Goal: Task Accomplishment & Management: Manage account settings

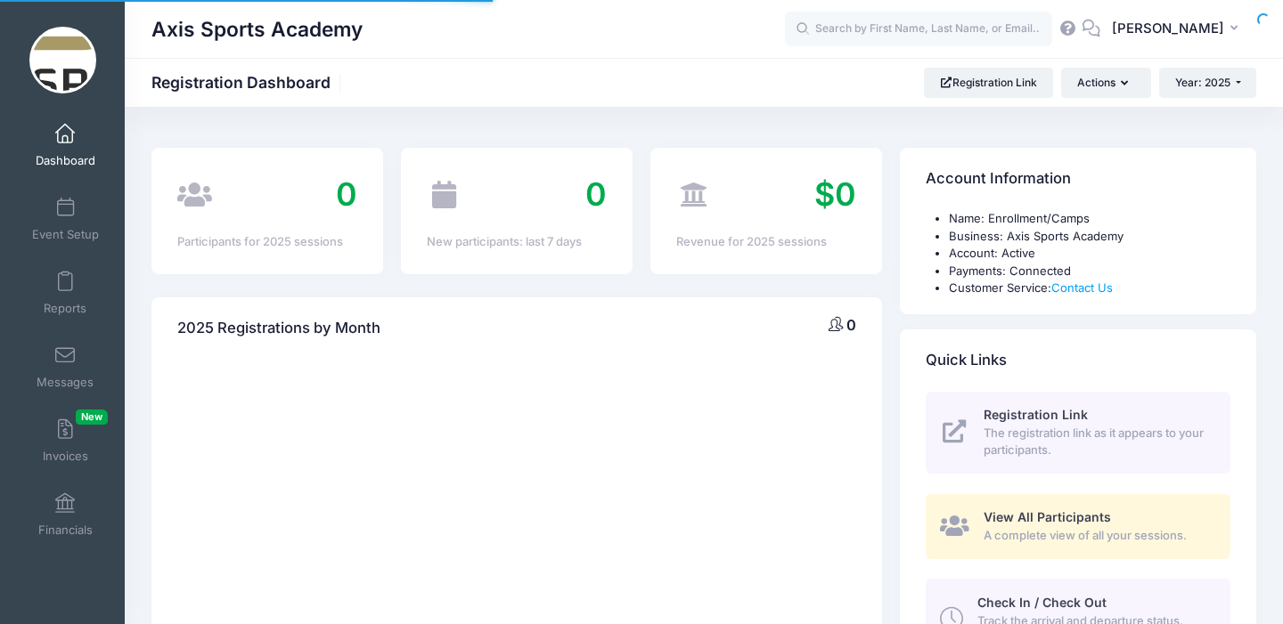
select select
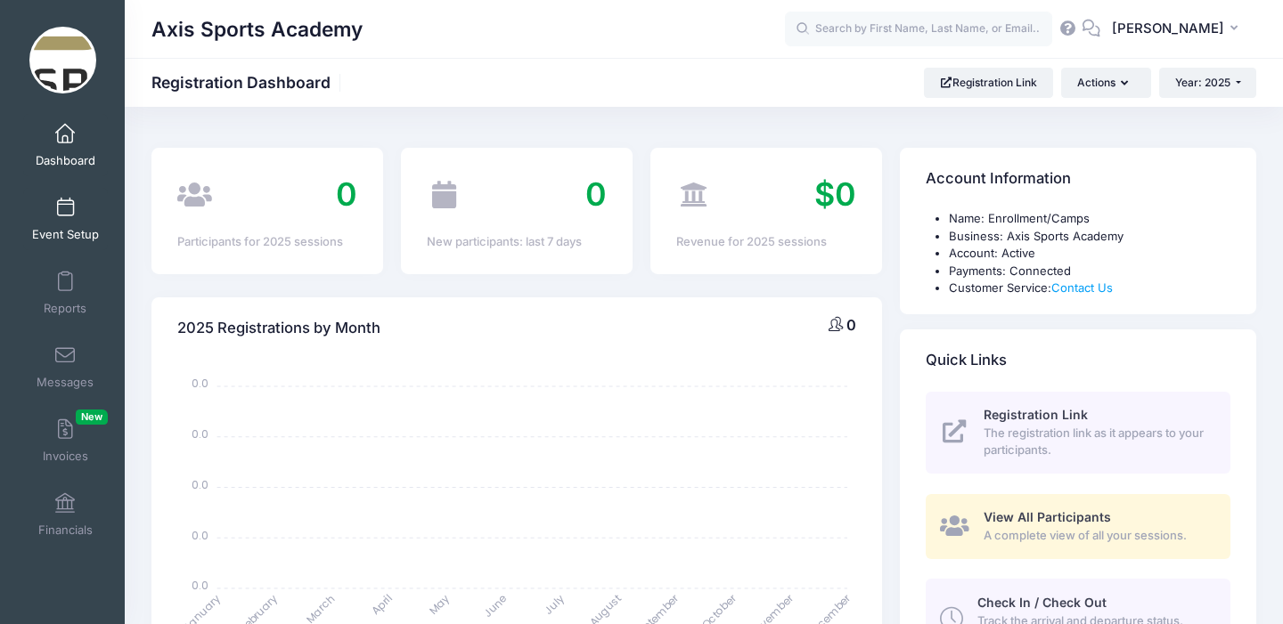
click at [75, 212] on link "Event Setup" at bounding box center [65, 219] width 85 height 62
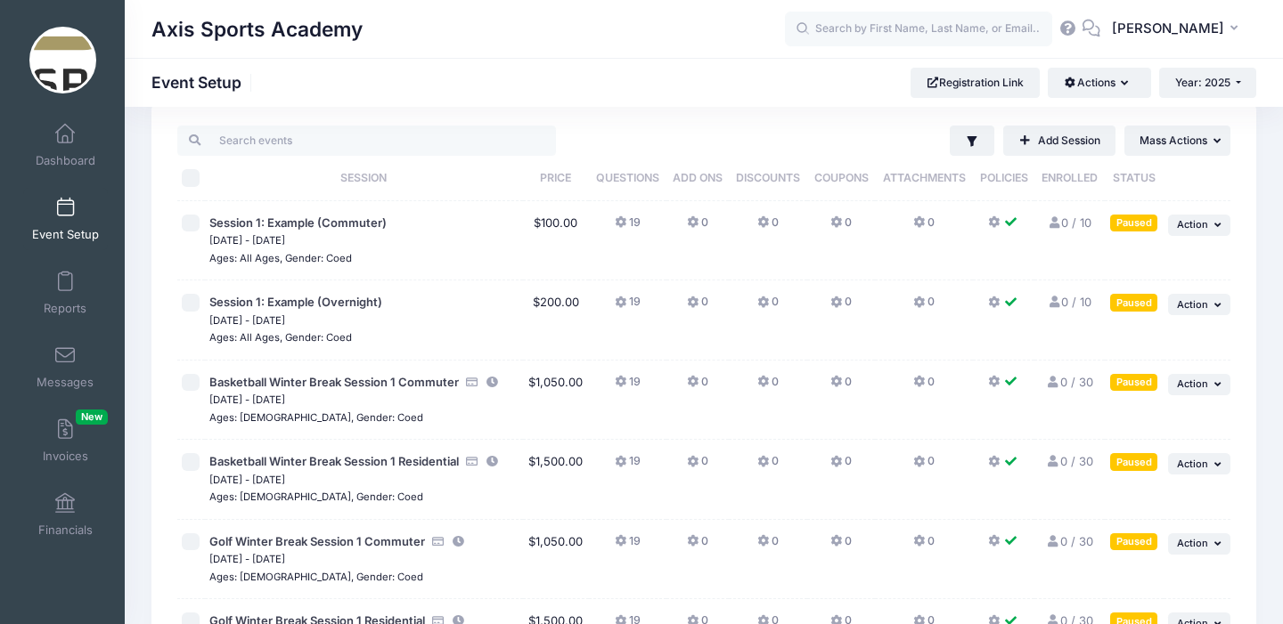
scroll to position [6, 0]
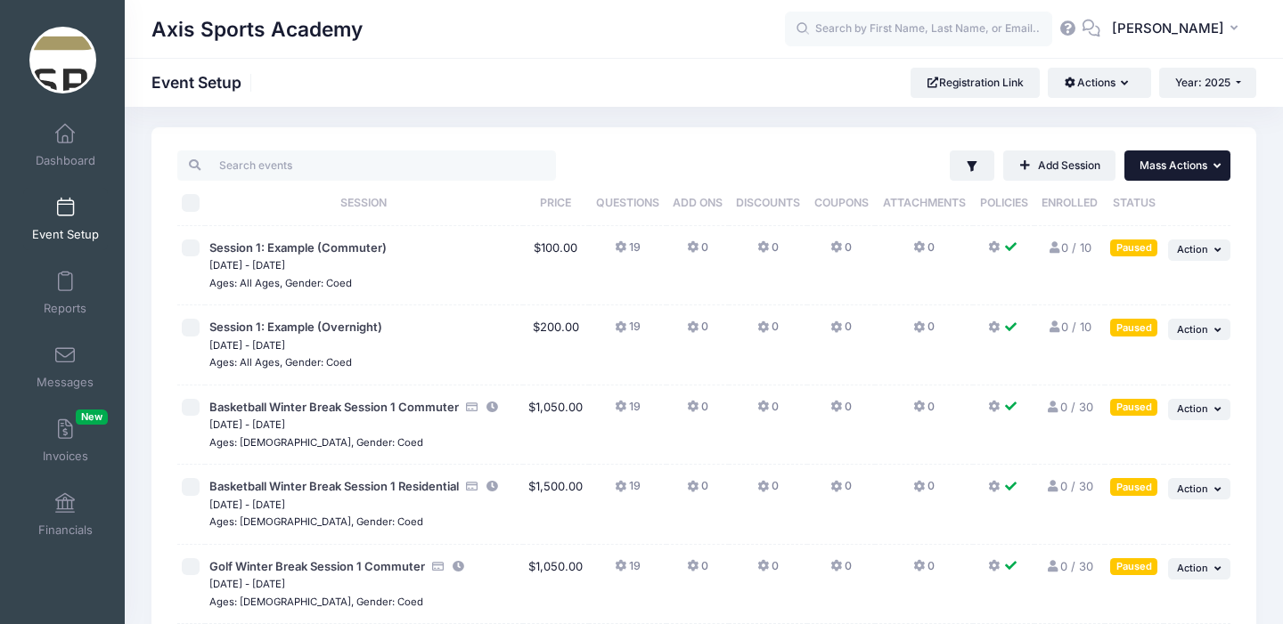
click at [1215, 168] on icon "button" at bounding box center [1219, 166] width 12 height 12
click at [967, 165] on icon "button" at bounding box center [971, 166] width 10 height 11
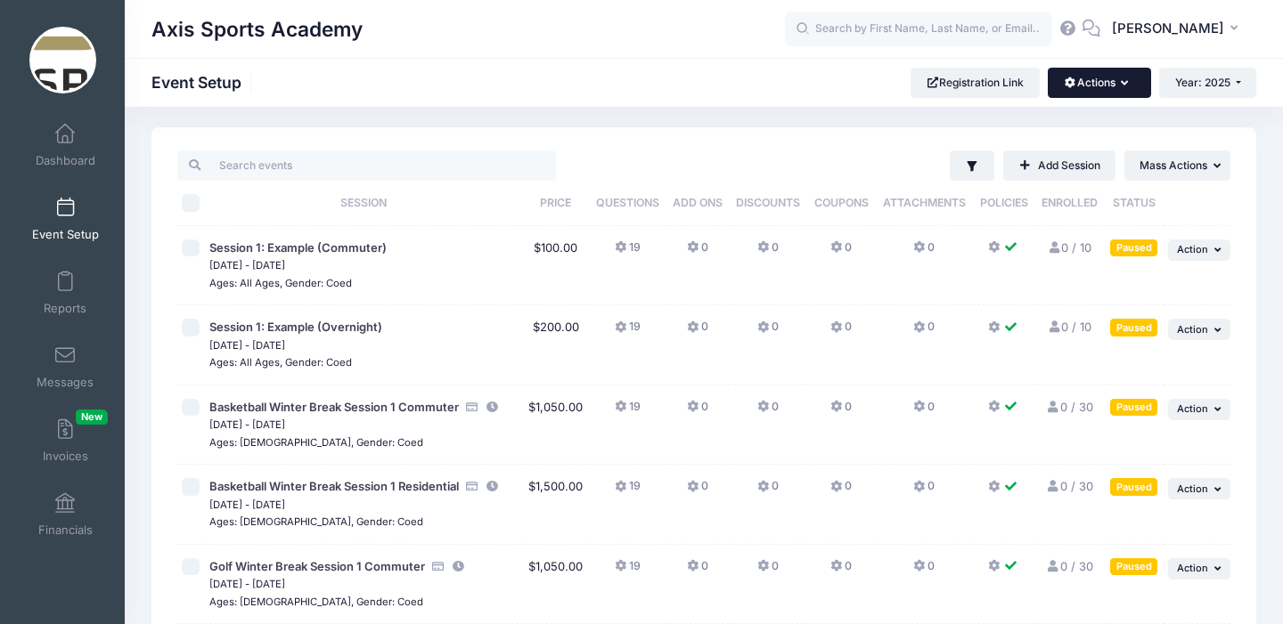
click at [1136, 86] on button "Actions" at bounding box center [1098, 83] width 102 height 30
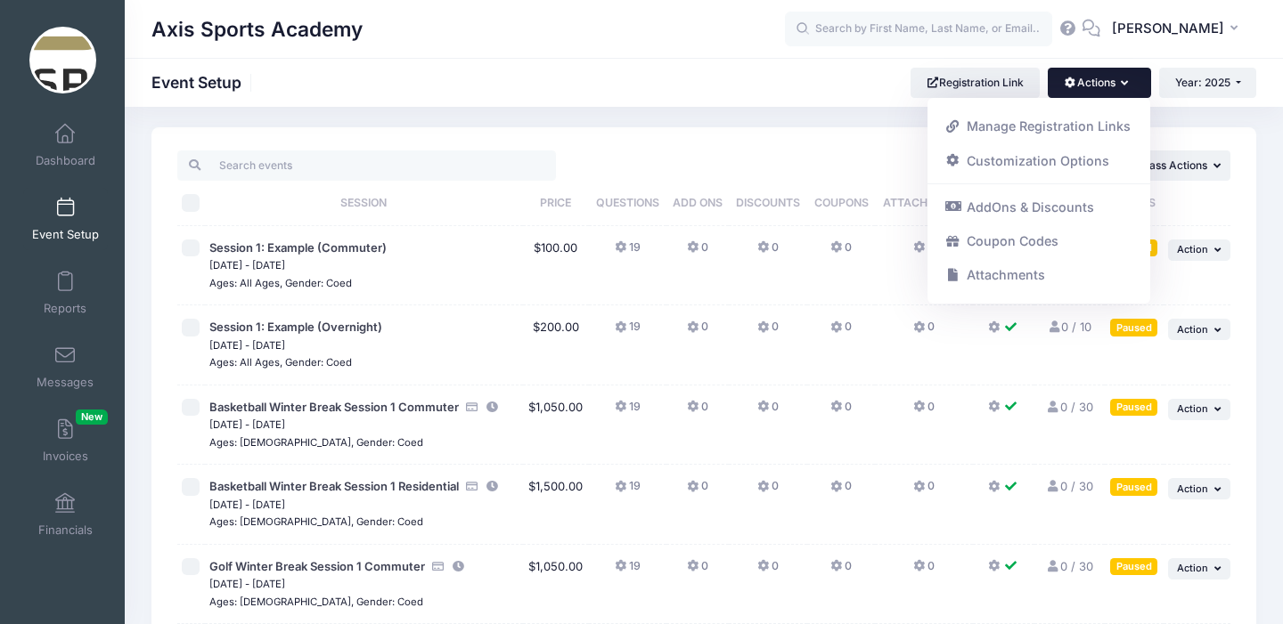
click at [845, 151] on div "Filter Filter Options Show: Active Live Completed Add Session ... Mass Actions …" at bounding box center [897, 166] width 665 height 30
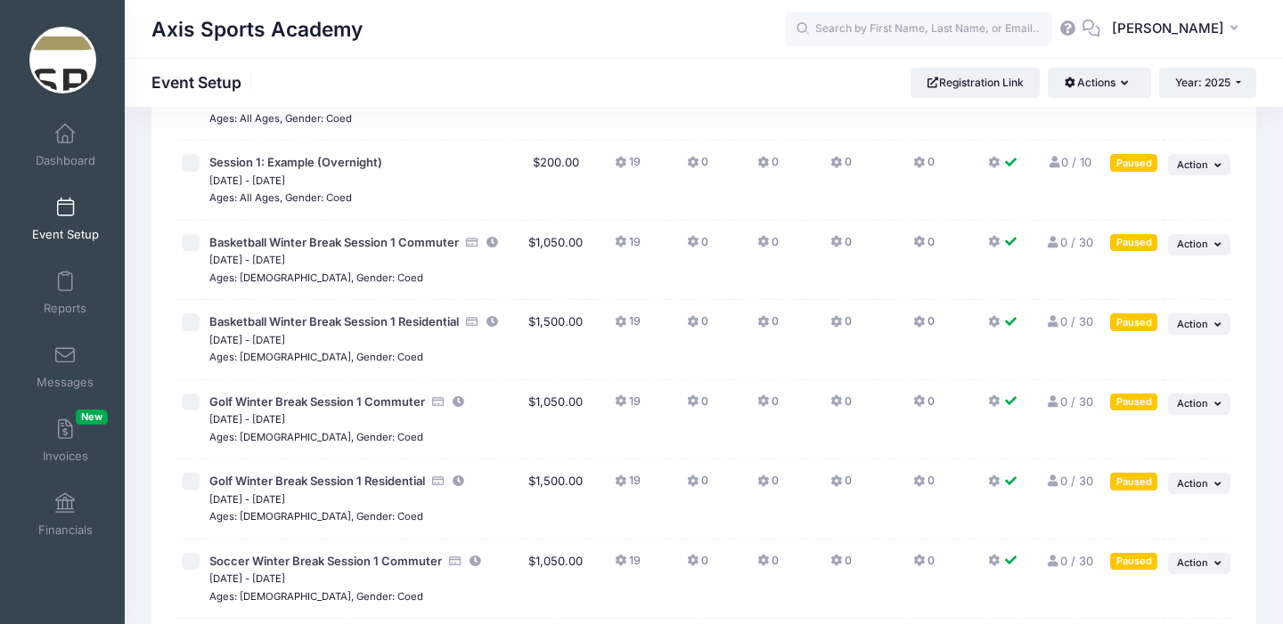
scroll to position [175, 0]
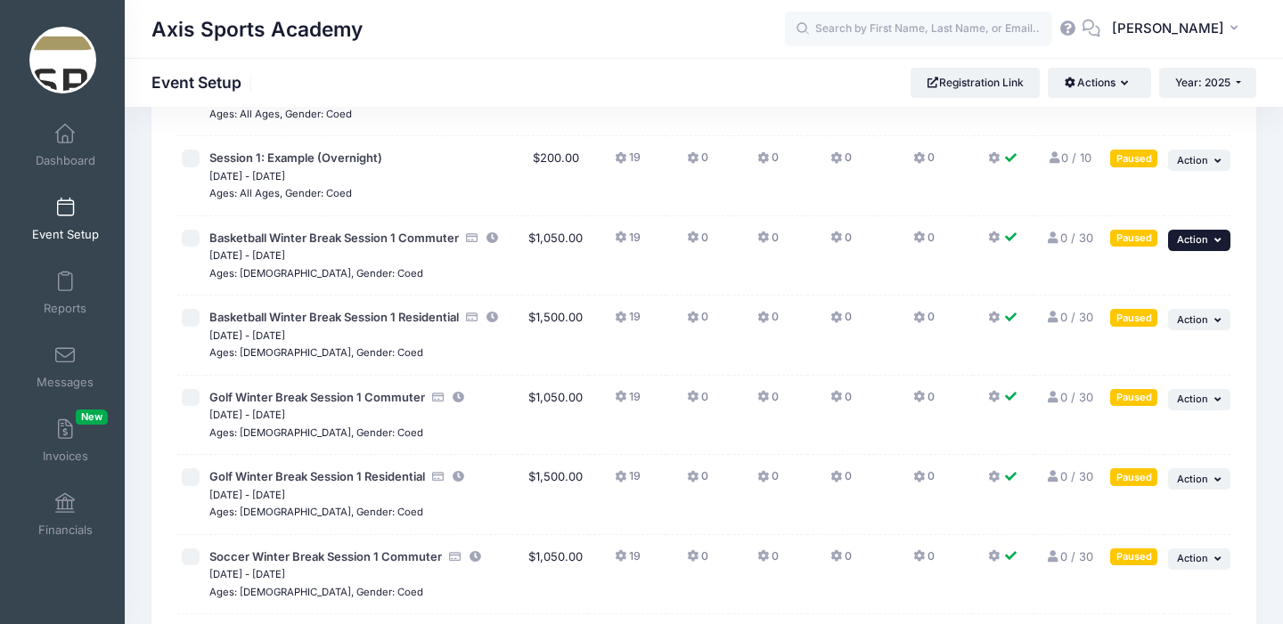
click at [1204, 240] on span "Action" at bounding box center [1192, 239] width 31 height 12
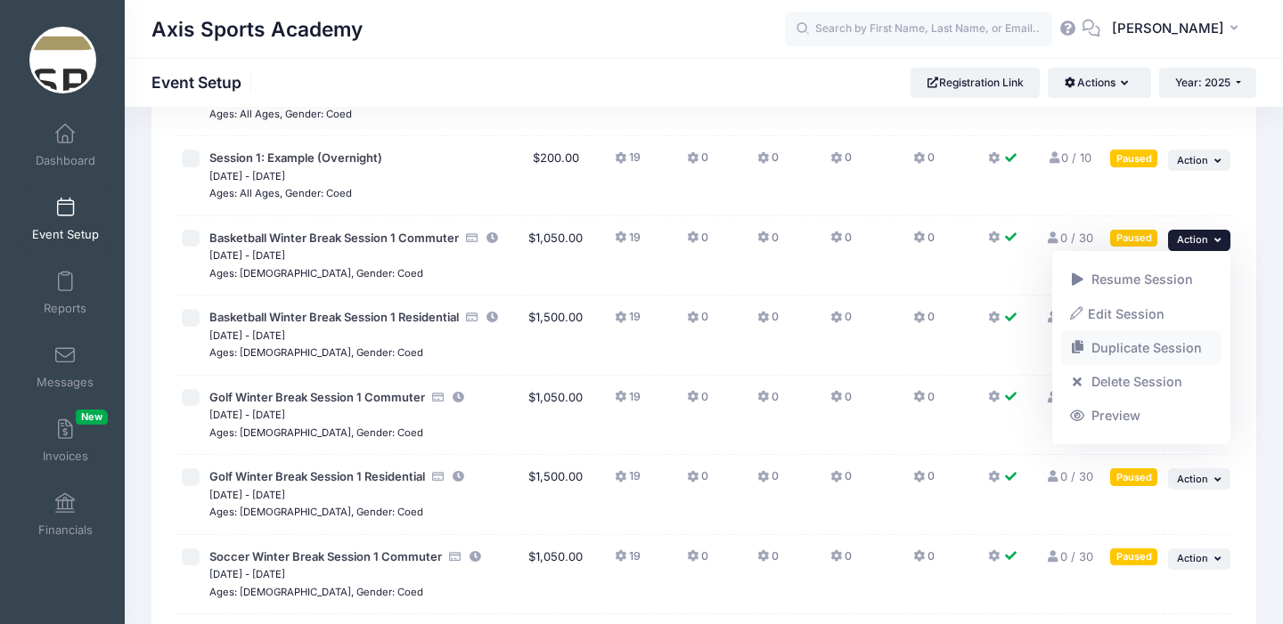
click at [1161, 344] on link "Duplicate Session" at bounding box center [1141, 348] width 161 height 34
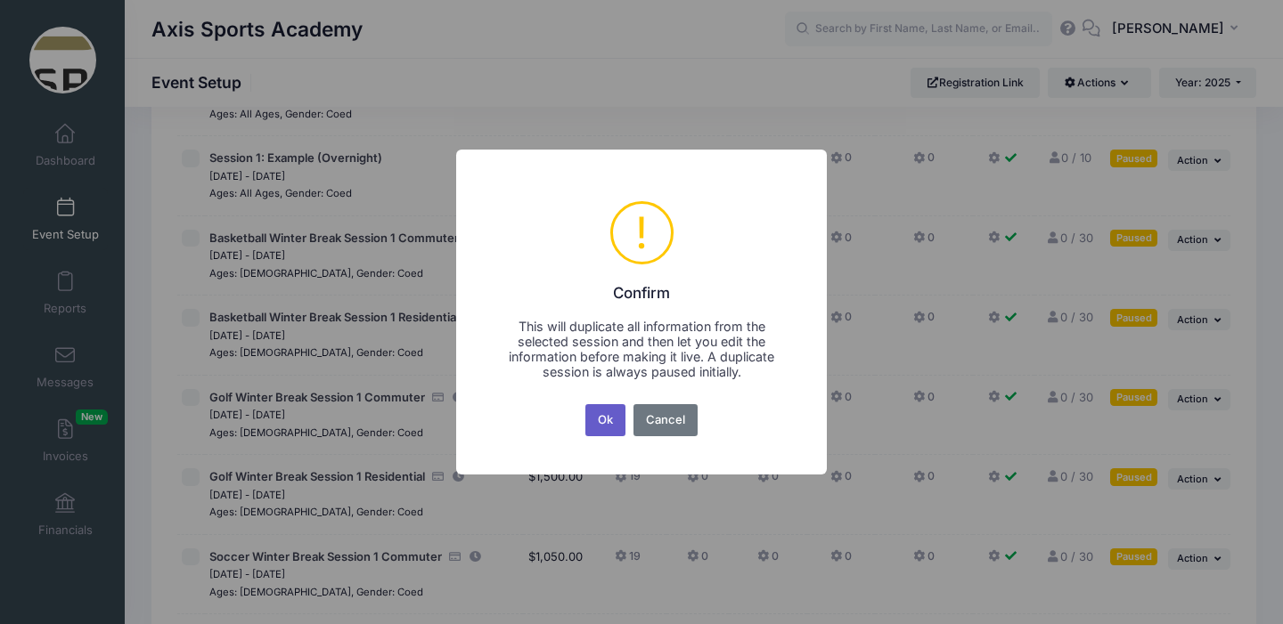
click at [599, 424] on button "Ok" at bounding box center [605, 420] width 41 height 32
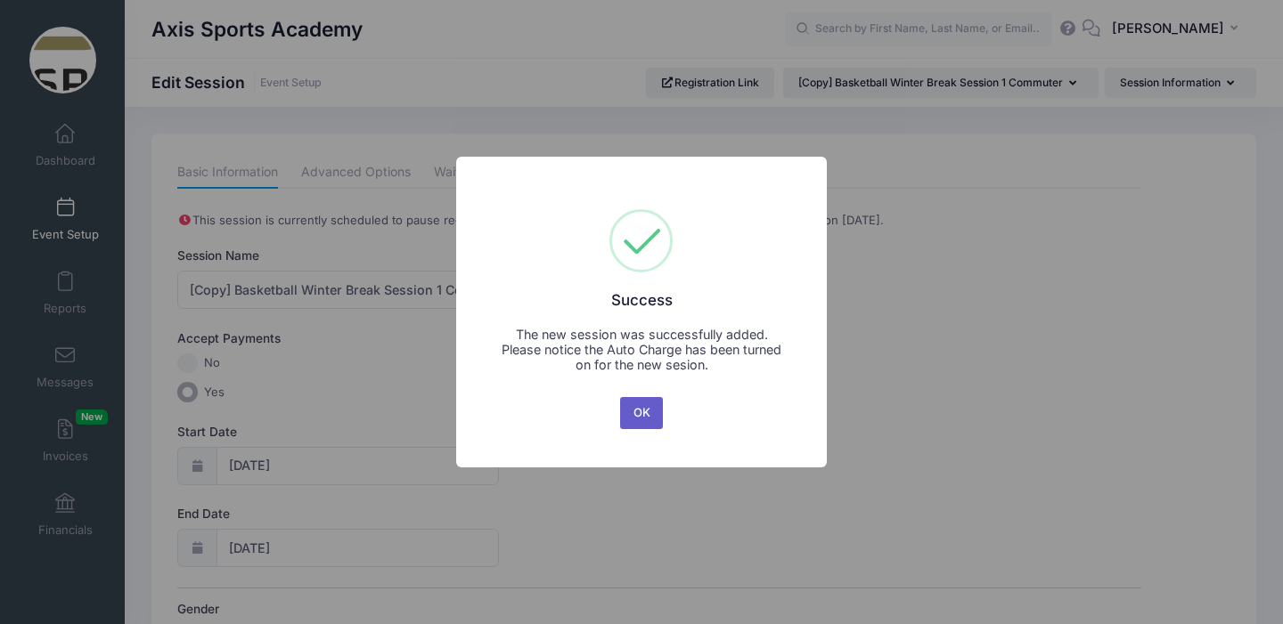
click at [633, 410] on button "OK" at bounding box center [641, 413] width 43 height 32
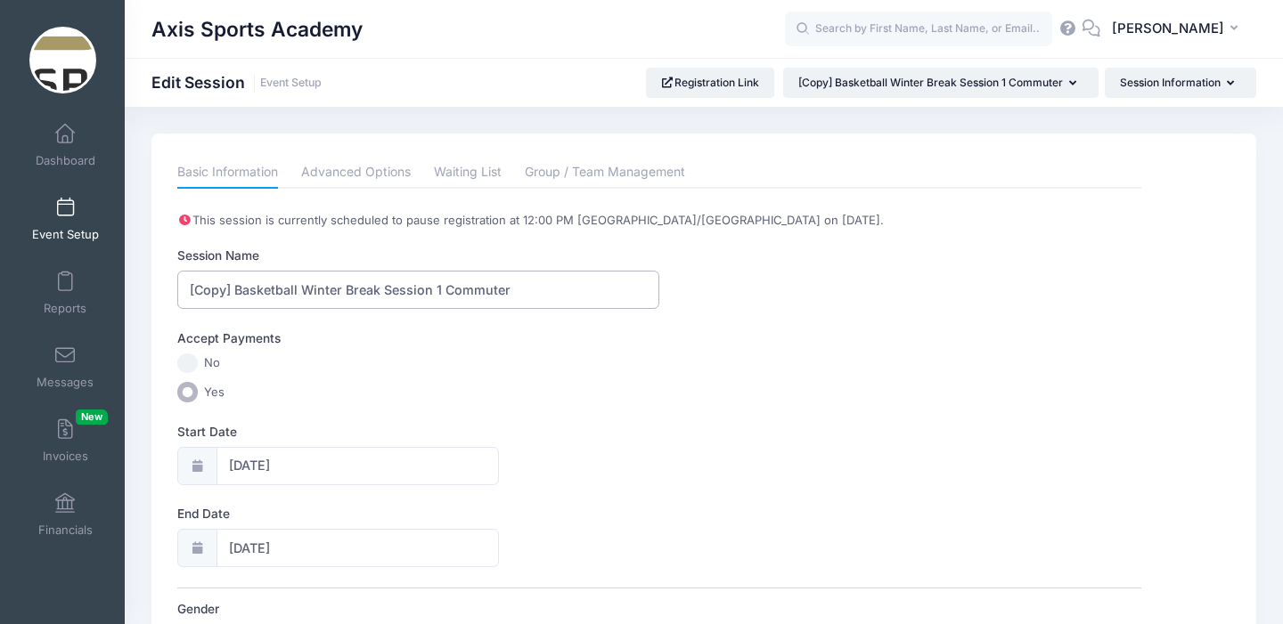
click at [234, 294] on input "[Copy] Basketball Winter Break Session 1 Commuter" at bounding box center [418, 290] width 482 height 38
click at [395, 289] on input "Basketball Winter Break Session 1 Commuter" at bounding box center [418, 290] width 482 height 38
type input "Basketball Winter Break Session 3 Commuter"
click at [331, 465] on input "12/21/2025" at bounding box center [357, 466] width 282 height 38
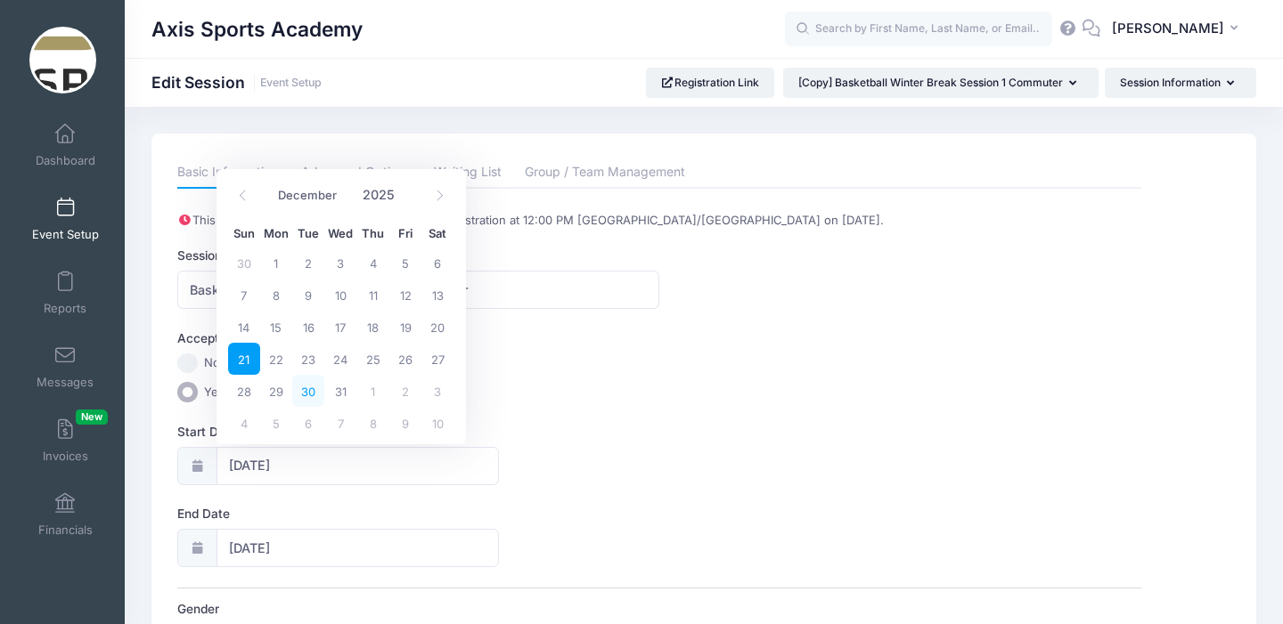
click at [310, 387] on span "30" at bounding box center [308, 391] width 32 height 32
type input "12/30/2025"
type input "12/31/2025"
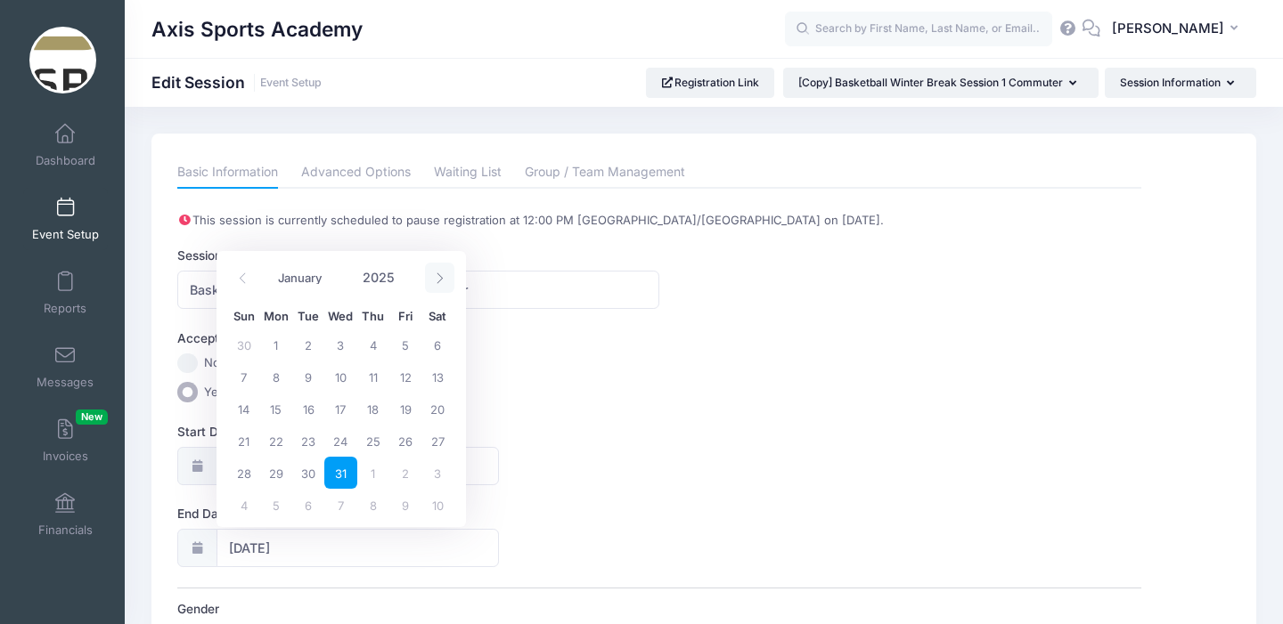
click at [437, 273] on icon at bounding box center [439, 278] width 6 height 11
type input "2026"
select select "0"
click at [371, 344] on span "1" at bounding box center [373, 345] width 32 height 32
type input "01/01/2026"
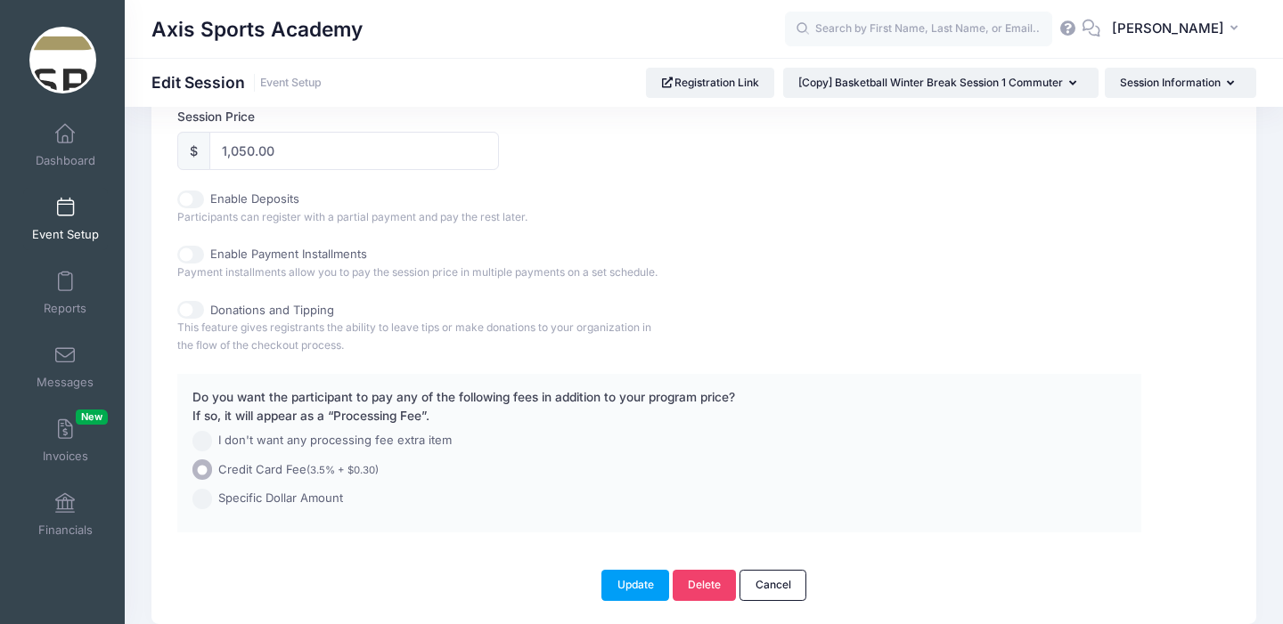
scroll to position [973, 0]
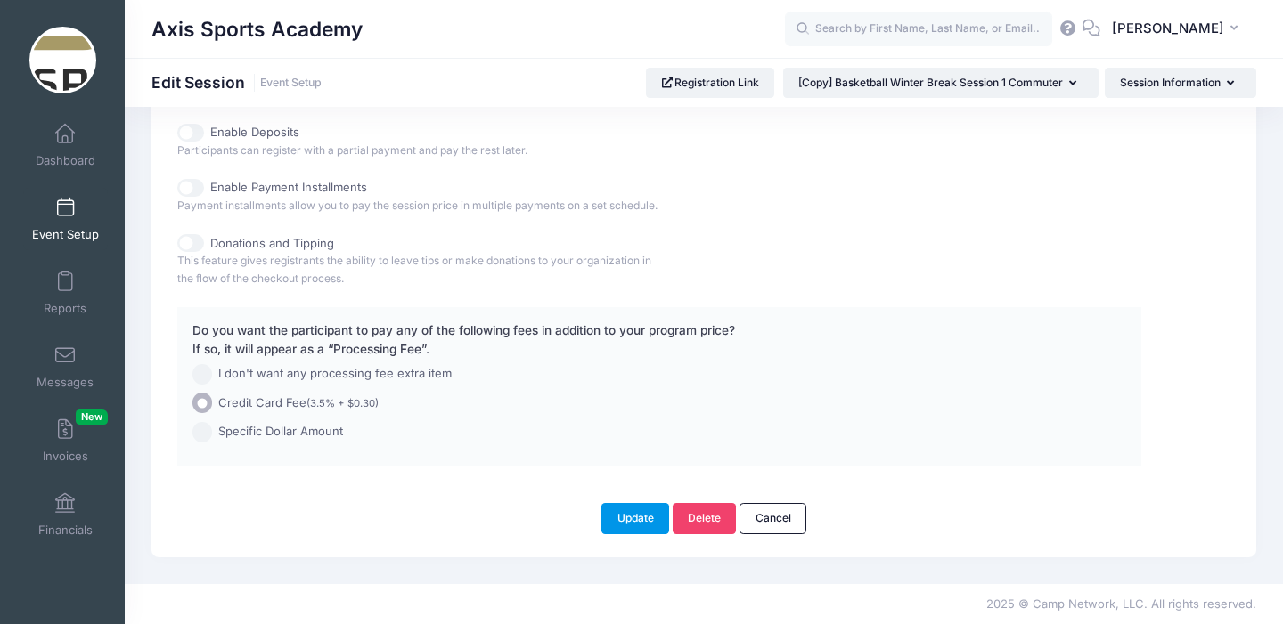
click at [634, 518] on button "Update" at bounding box center [635, 518] width 68 height 30
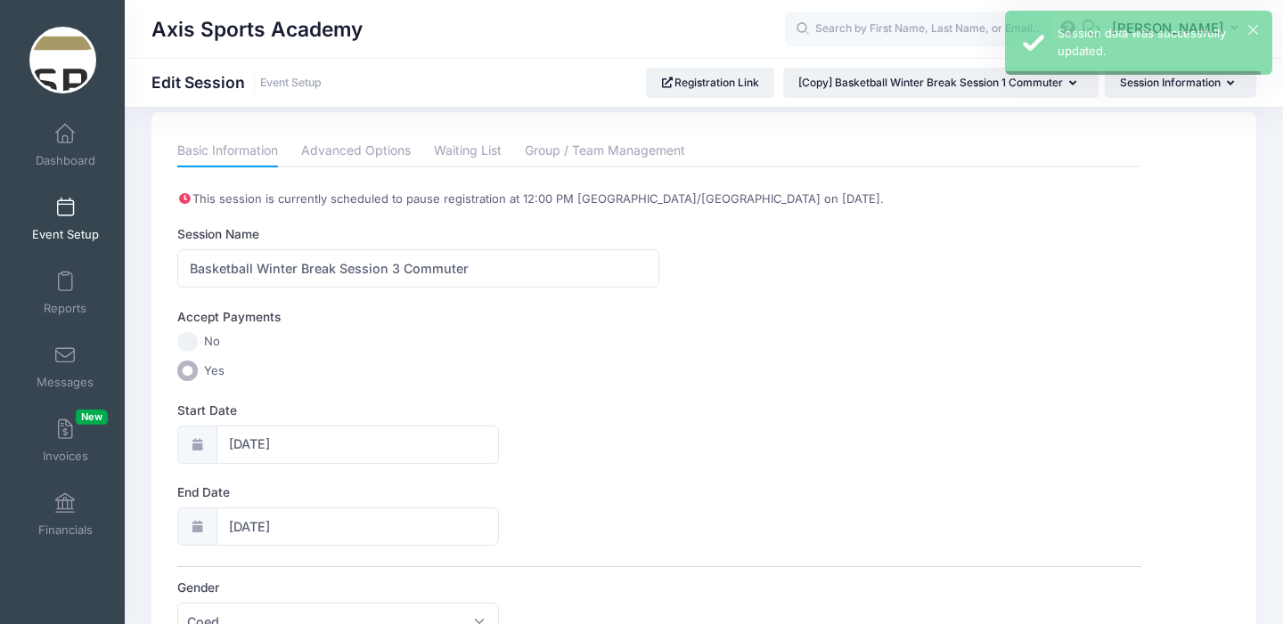
scroll to position [0, 0]
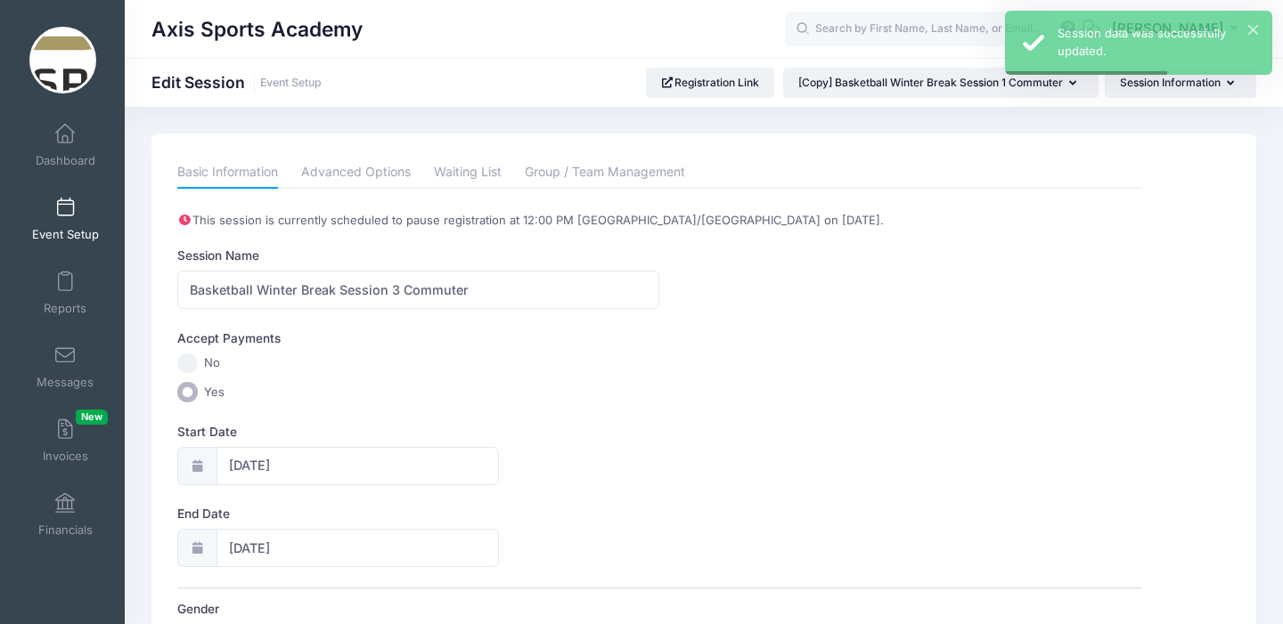
click at [65, 208] on span at bounding box center [65, 209] width 0 height 20
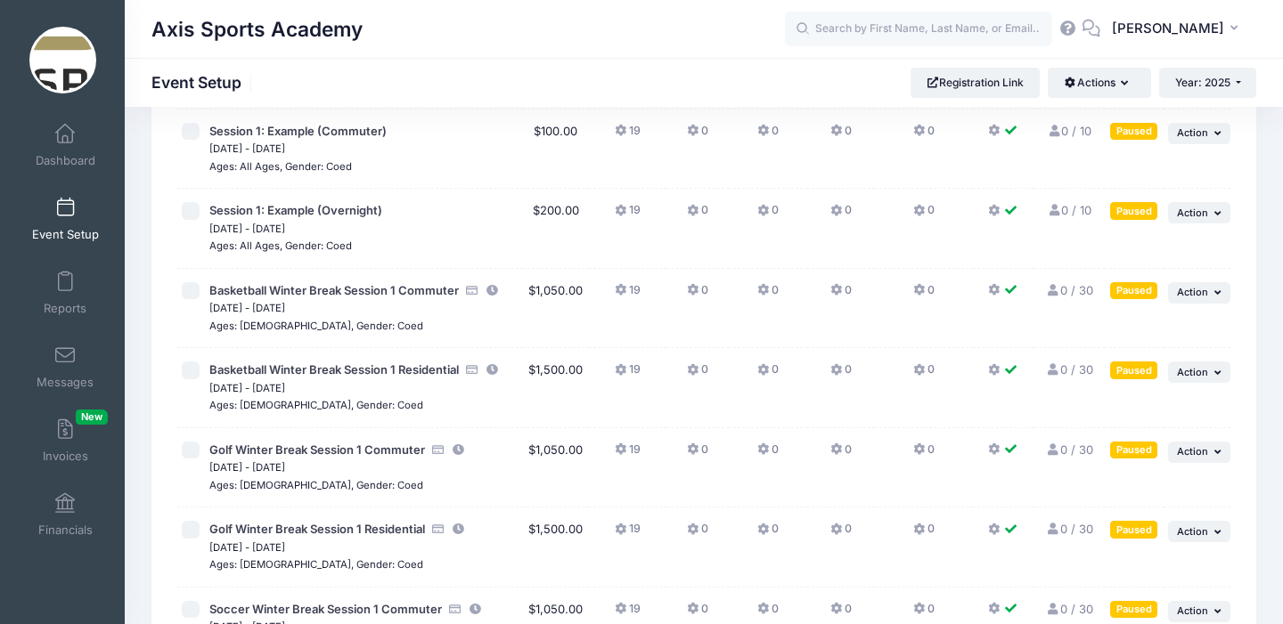
scroll to position [125, 0]
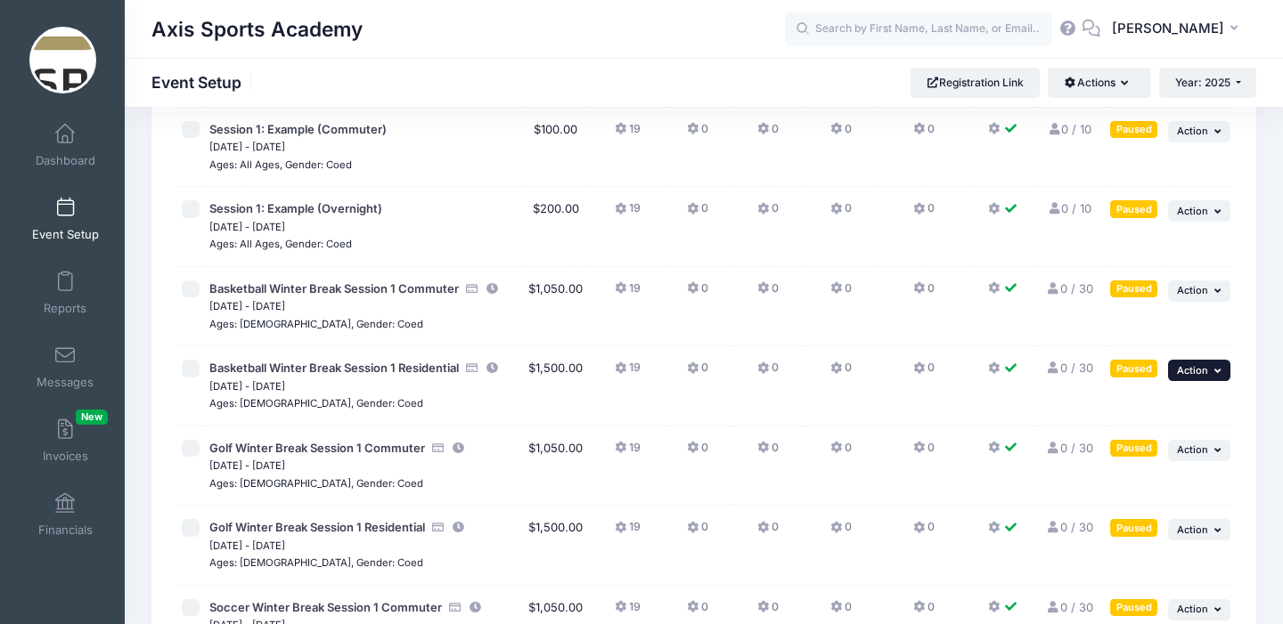
click at [1194, 370] on span "Action" at bounding box center [1192, 370] width 31 height 12
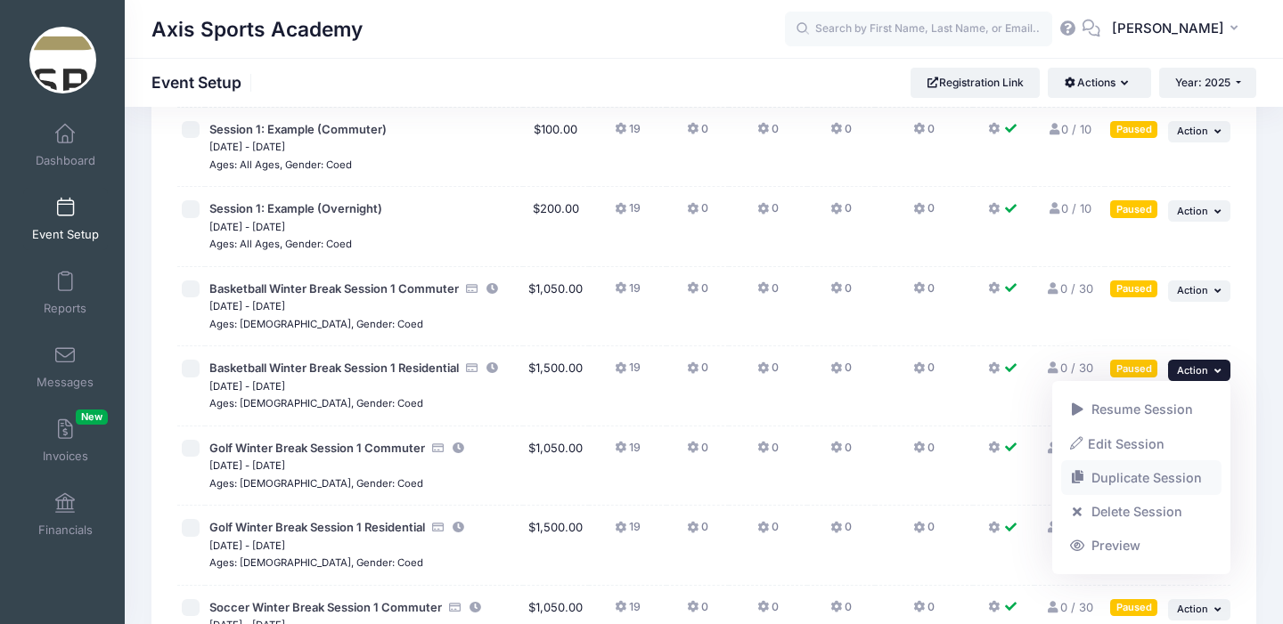
click at [1137, 474] on link "Duplicate Session" at bounding box center [1141, 478] width 161 height 34
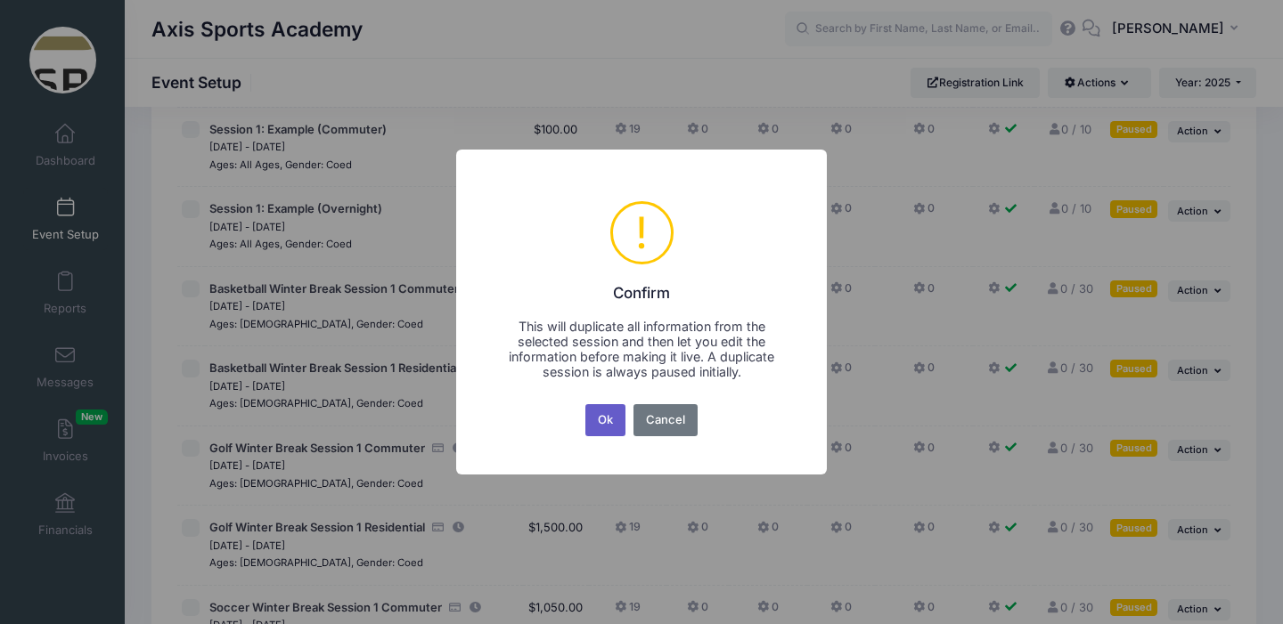
click at [598, 418] on button "Ok" at bounding box center [605, 420] width 41 height 32
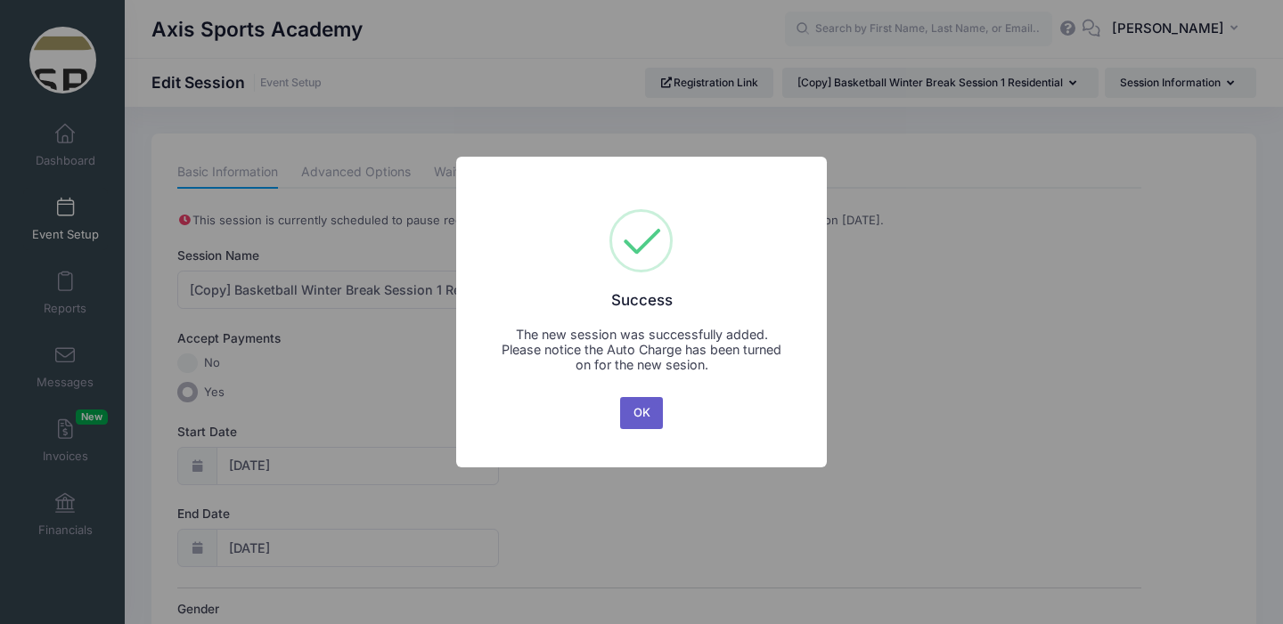
click at [639, 411] on button "OK" at bounding box center [641, 413] width 43 height 32
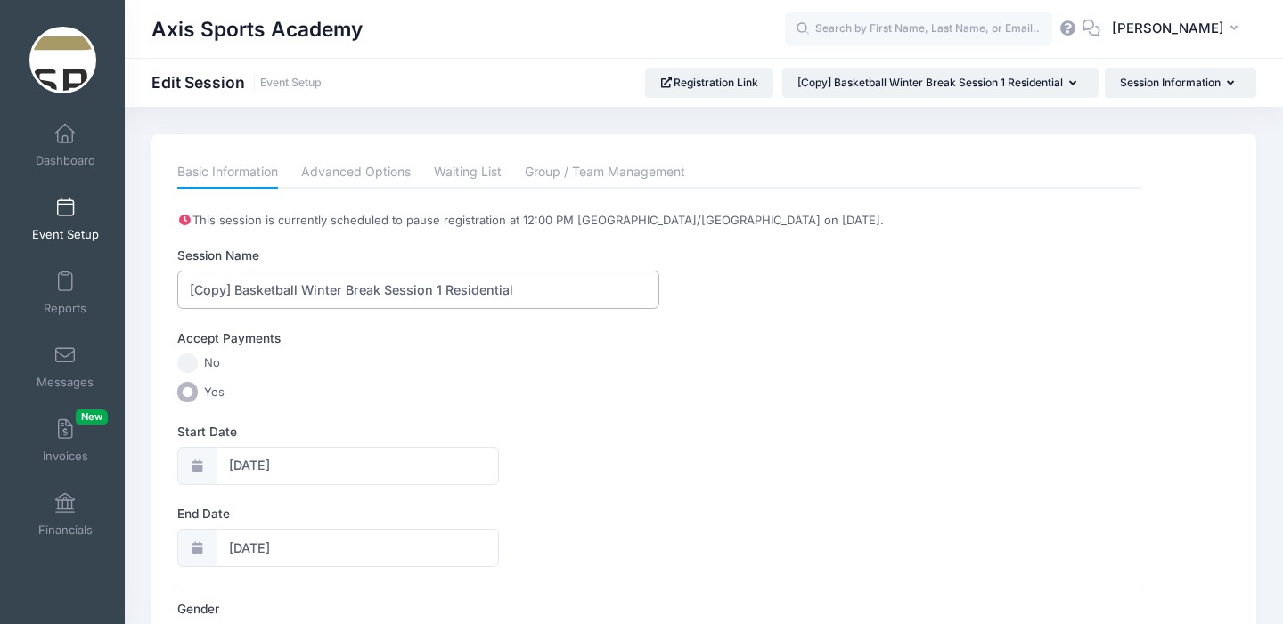
click at [237, 296] on input "[Copy] Basketball Winter Break Session 1 Residential" at bounding box center [418, 290] width 482 height 38
click at [393, 290] on input "Basketball Winter Break Session 1 Residential" at bounding box center [418, 290] width 482 height 38
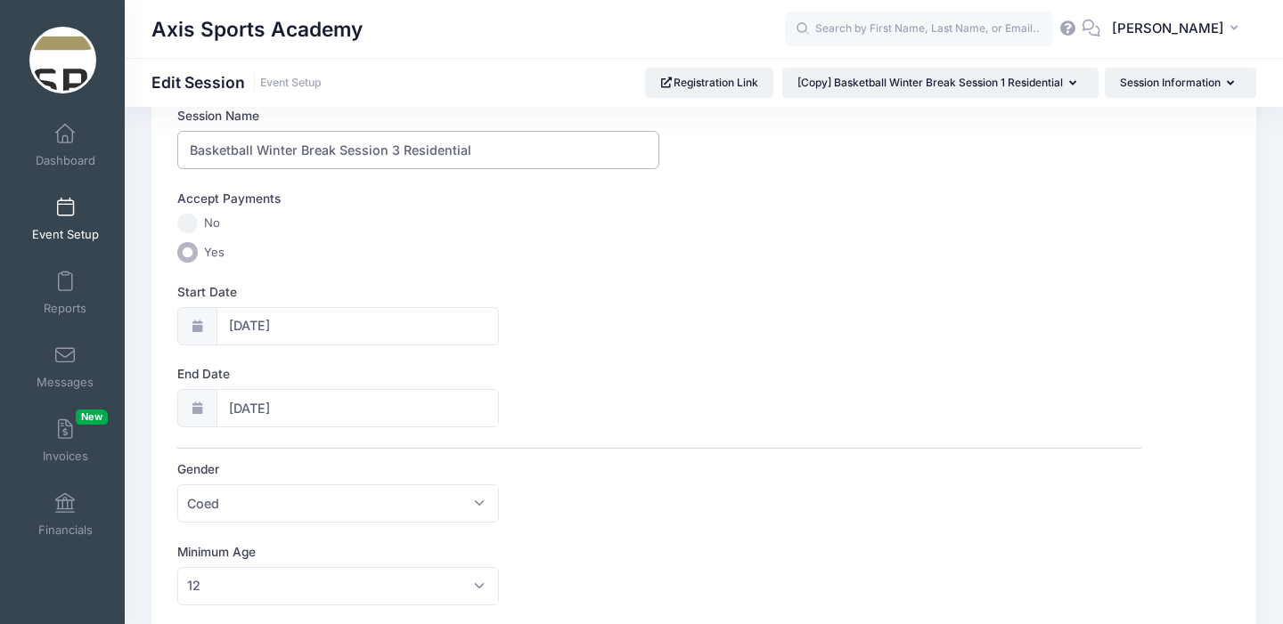
scroll to position [164, 0]
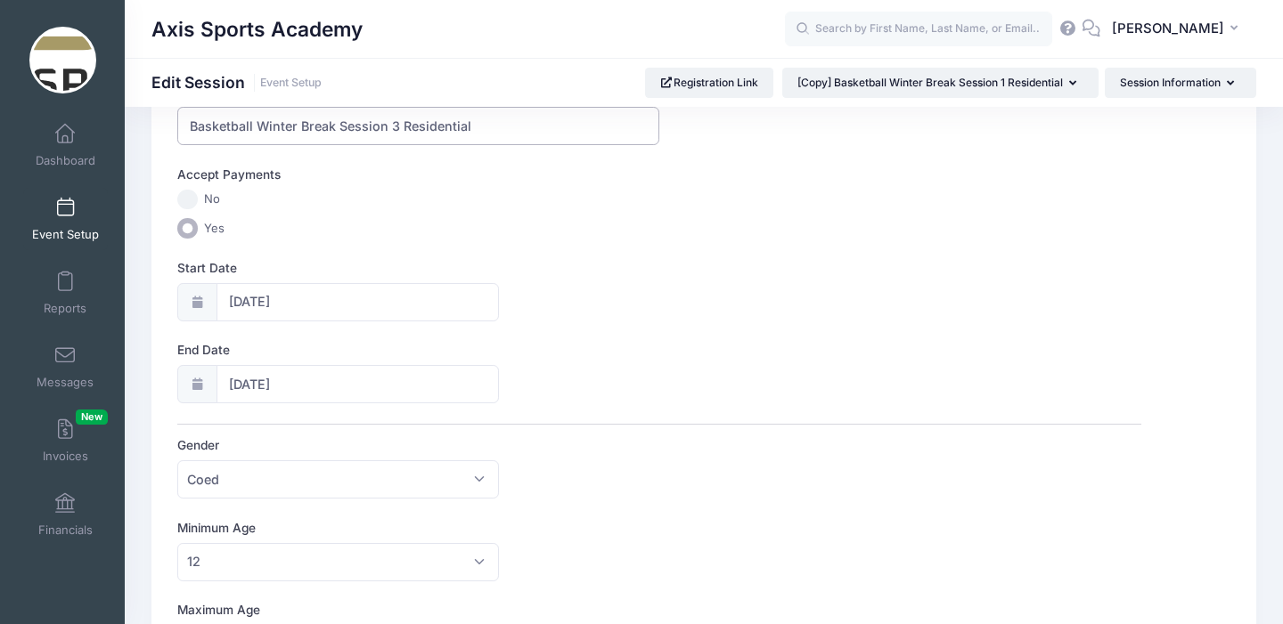
type input "Basketball Winter Break Session 3 Residential"
click at [330, 299] on input "12/21/2025" at bounding box center [357, 302] width 282 height 38
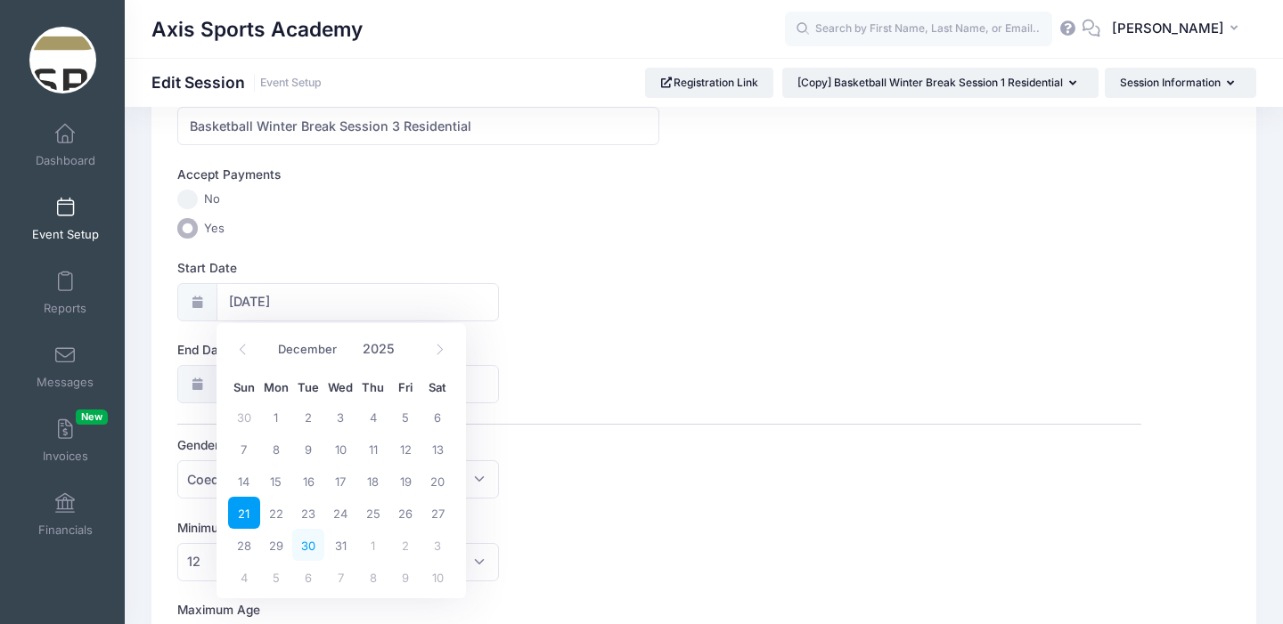
click at [307, 543] on span "30" at bounding box center [308, 545] width 32 height 32
type input "12/30/2025"
type input "12/31/2025"
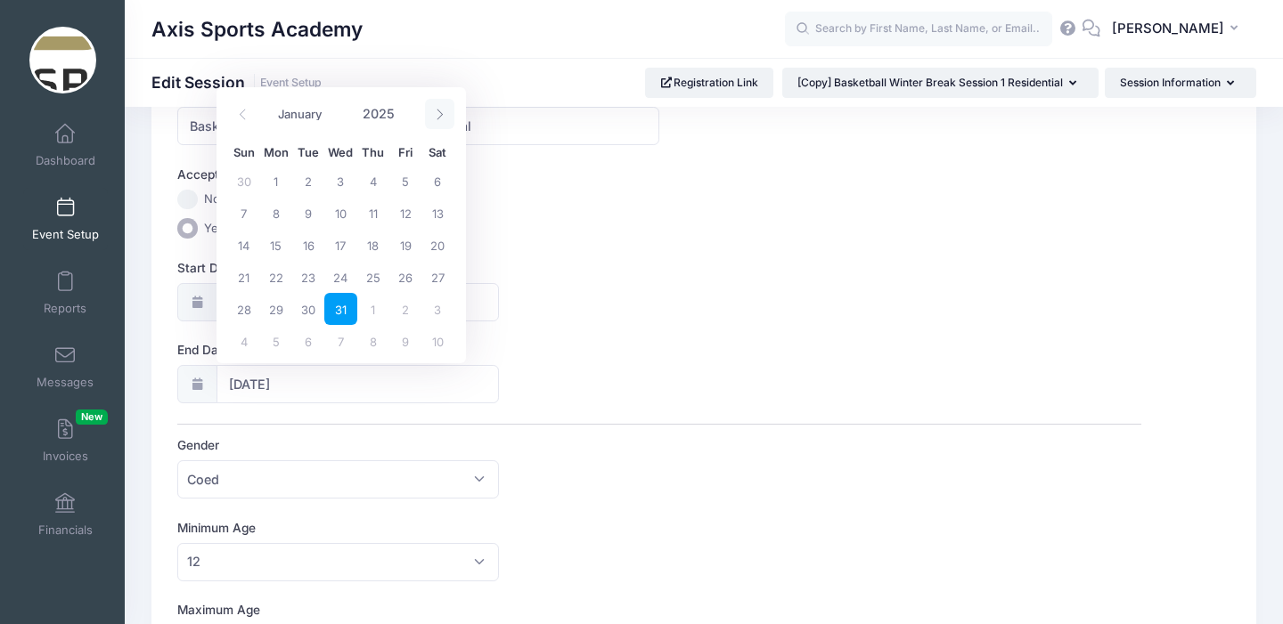
click at [436, 115] on icon at bounding box center [440, 115] width 12 height 12
type input "2026"
select select "0"
click at [371, 181] on span "1" at bounding box center [373, 181] width 32 height 32
type input "01/01/2026"
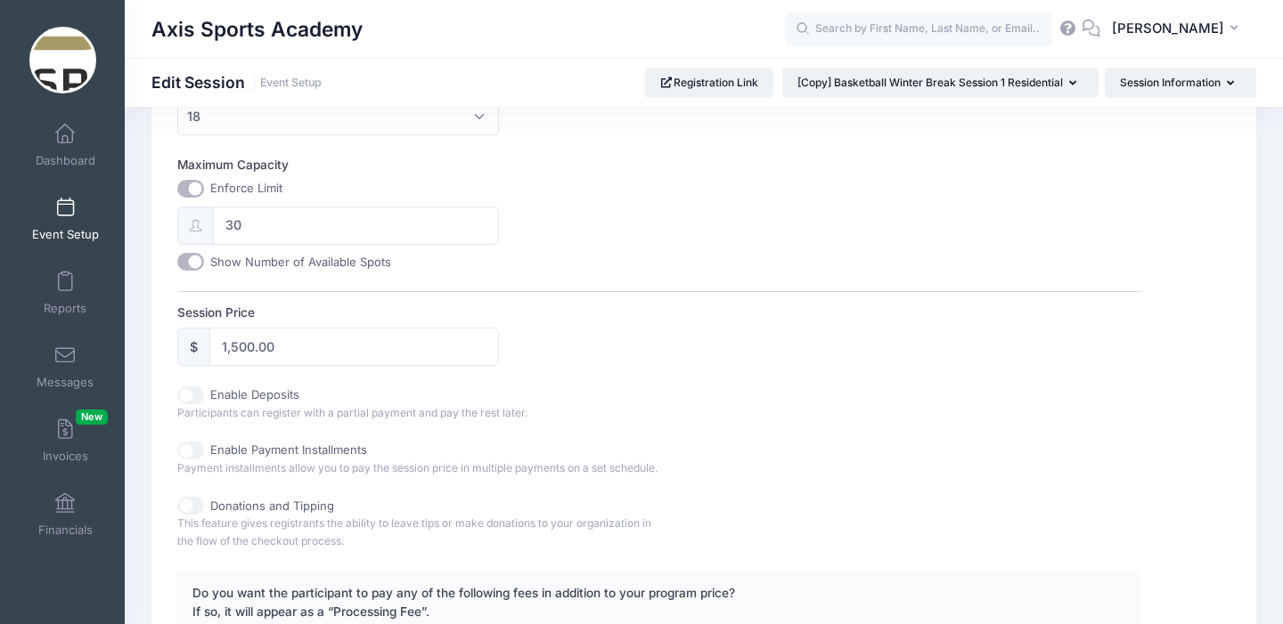
scroll to position [973, 0]
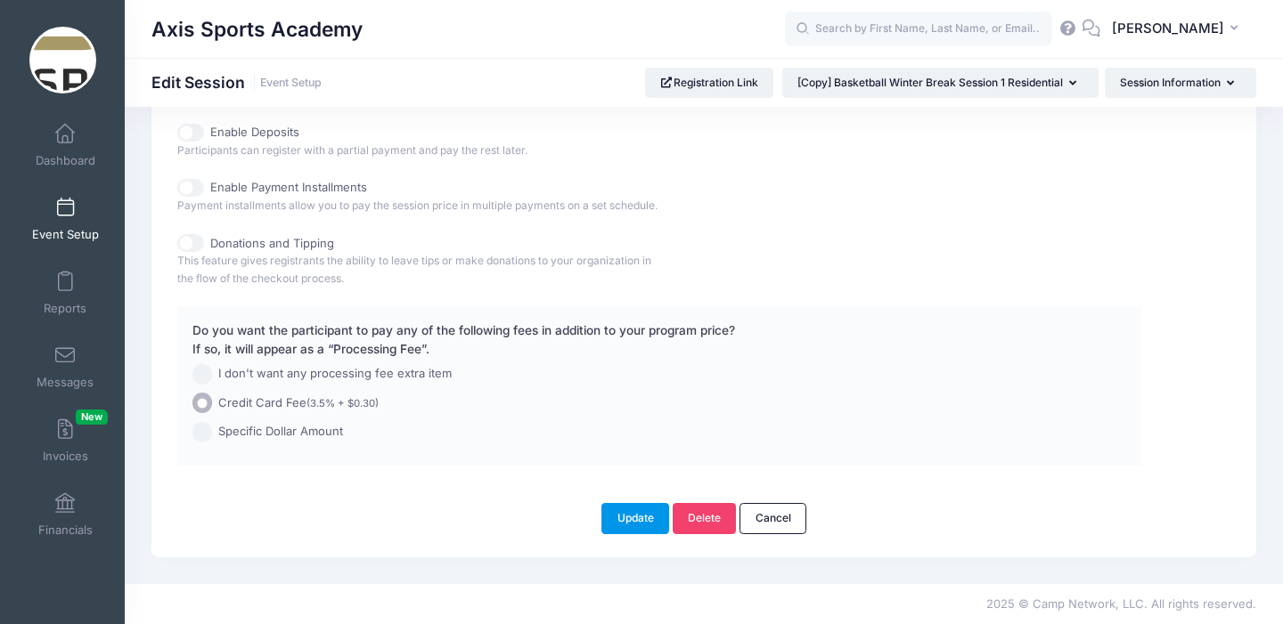
click at [633, 522] on button "Update" at bounding box center [635, 518] width 68 height 30
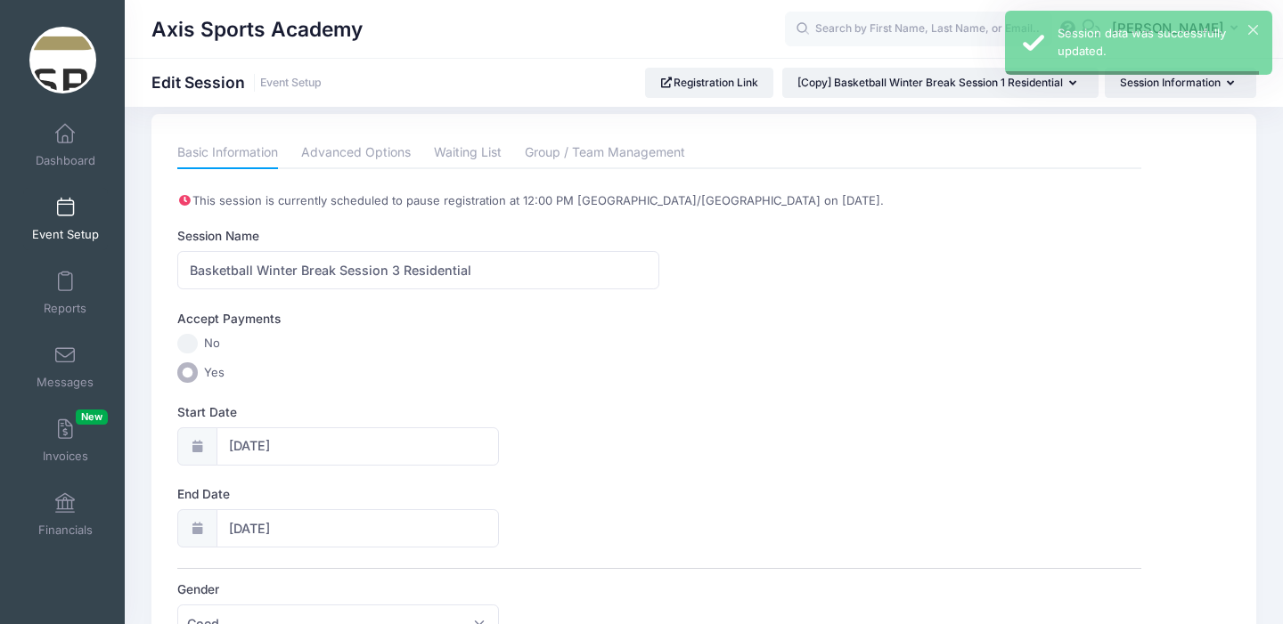
scroll to position [0, 0]
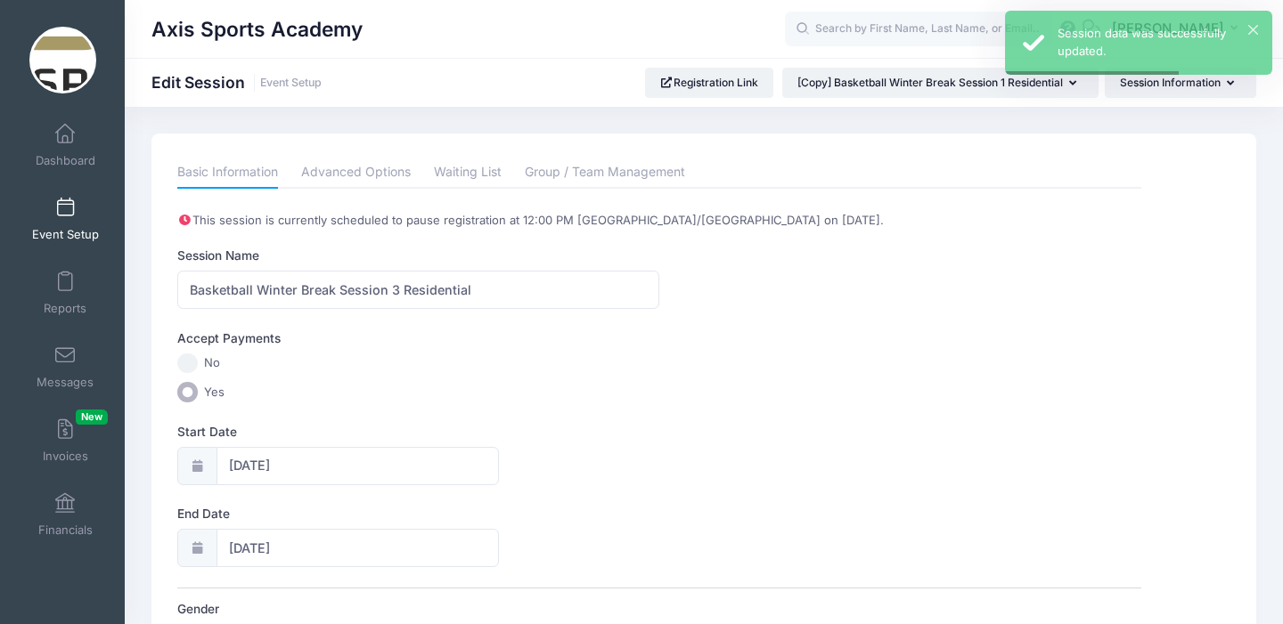
click at [65, 208] on span at bounding box center [65, 209] width 0 height 20
